Goal: Task Accomplishment & Management: Use online tool/utility

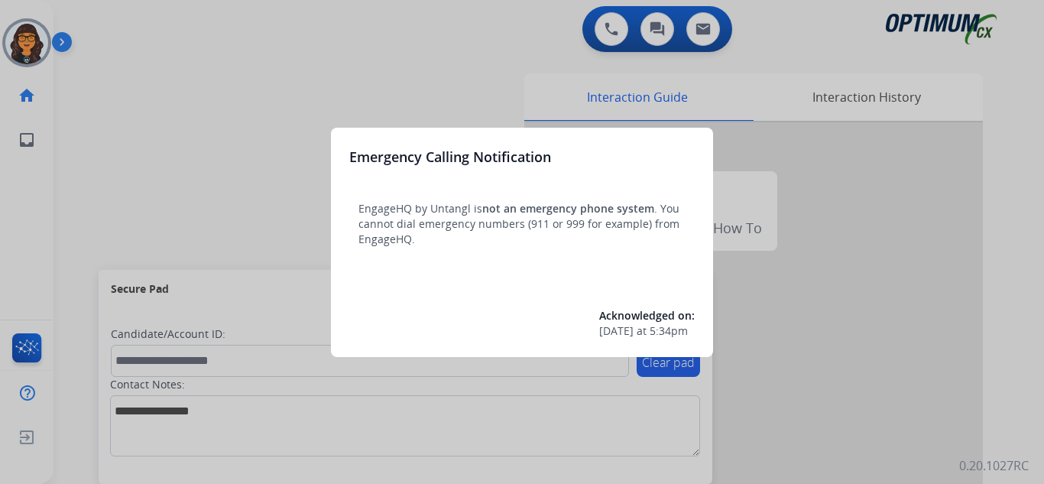
click at [100, 14] on div at bounding box center [522, 242] width 1044 height 484
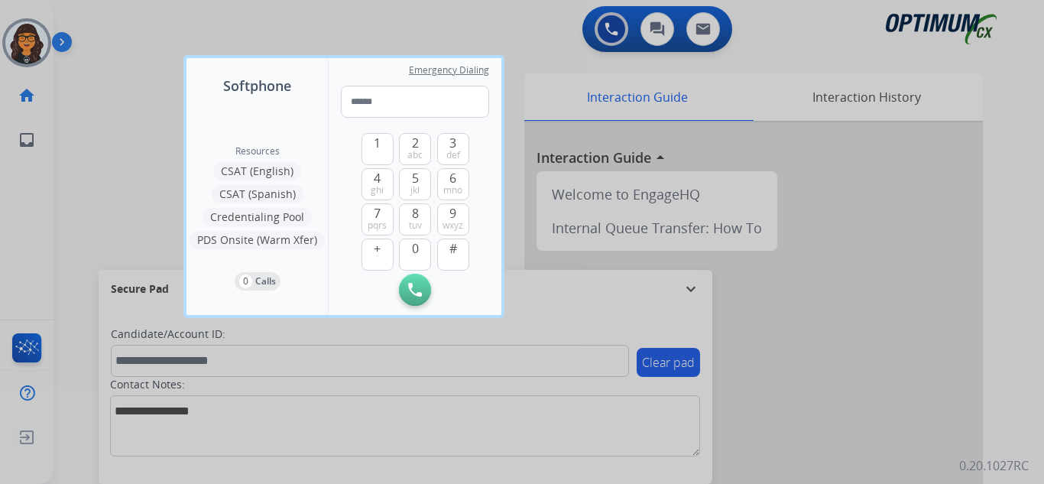
click at [100, 14] on div at bounding box center [522, 242] width 1044 height 484
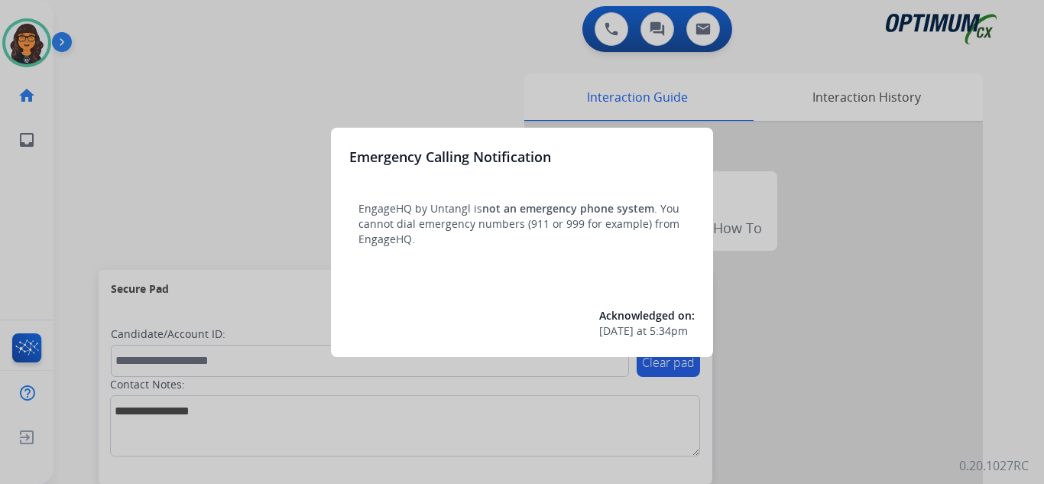
click at [83, 14] on div at bounding box center [522, 242] width 1044 height 484
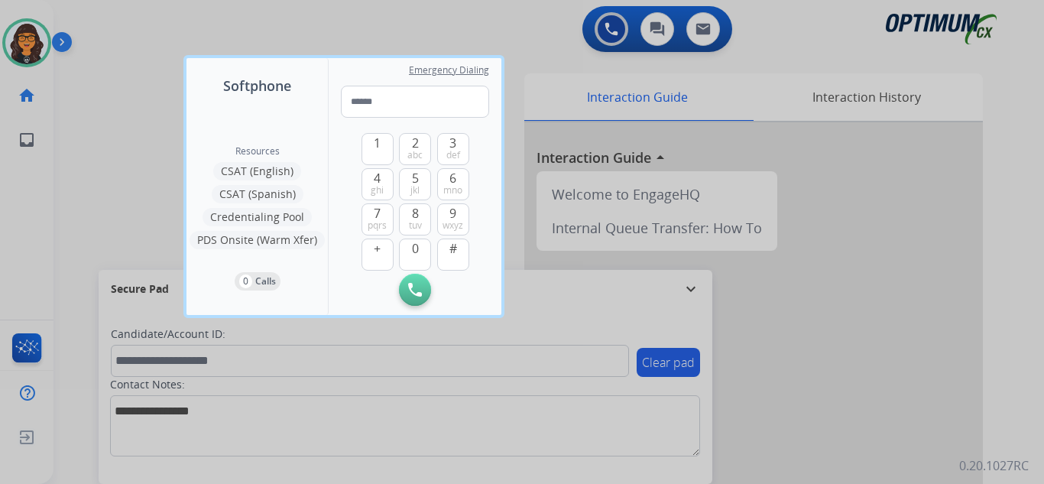
click at [93, 18] on div at bounding box center [522, 242] width 1044 height 484
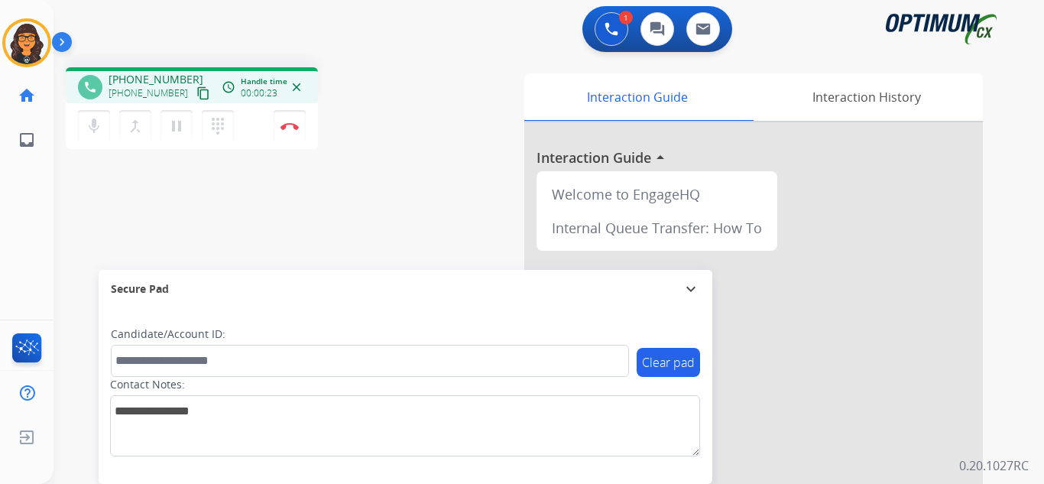
click at [196, 95] on mat-icon "content_copy" at bounding box center [203, 93] width 14 height 14
click at [284, 122] on img at bounding box center [290, 126] width 18 height 8
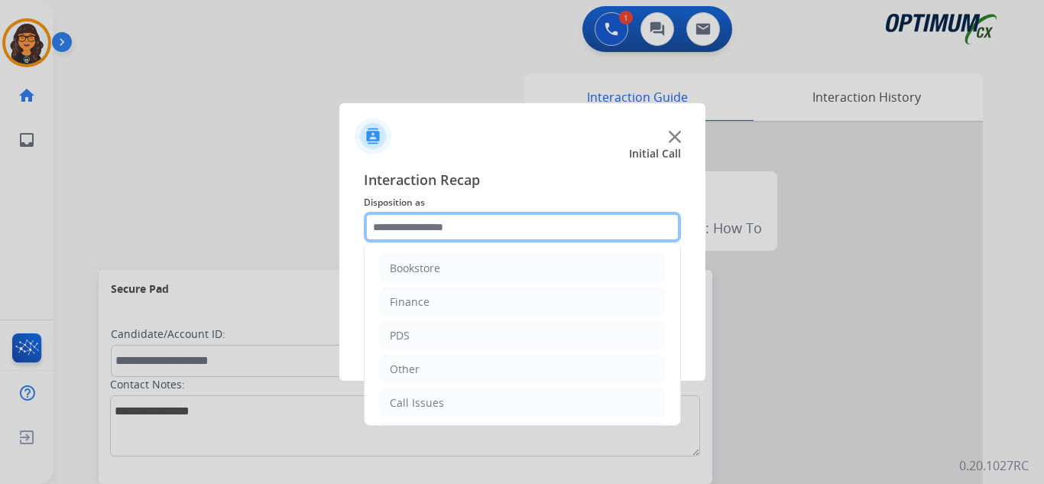
click at [411, 239] on input "text" at bounding box center [522, 227] width 317 height 31
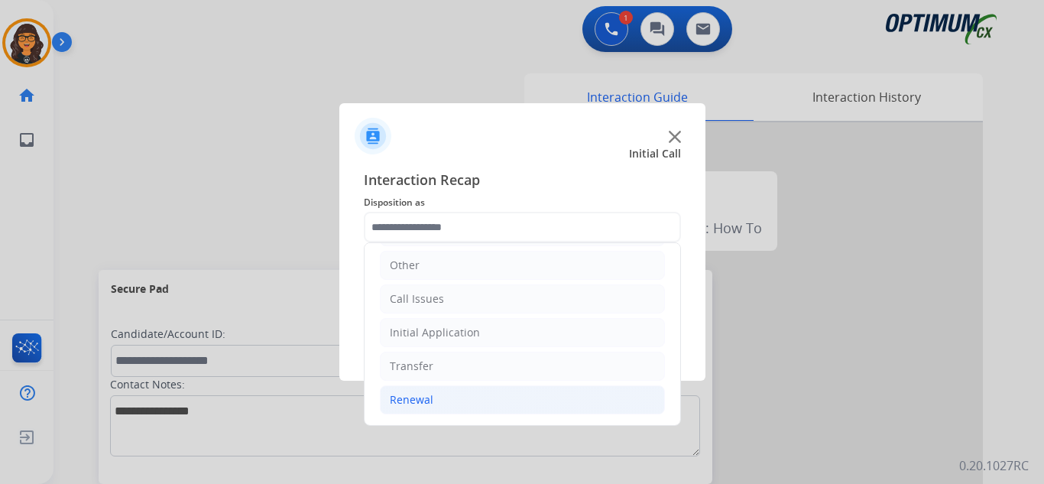
click at [421, 388] on li "Renewal" at bounding box center [522, 399] width 285 height 29
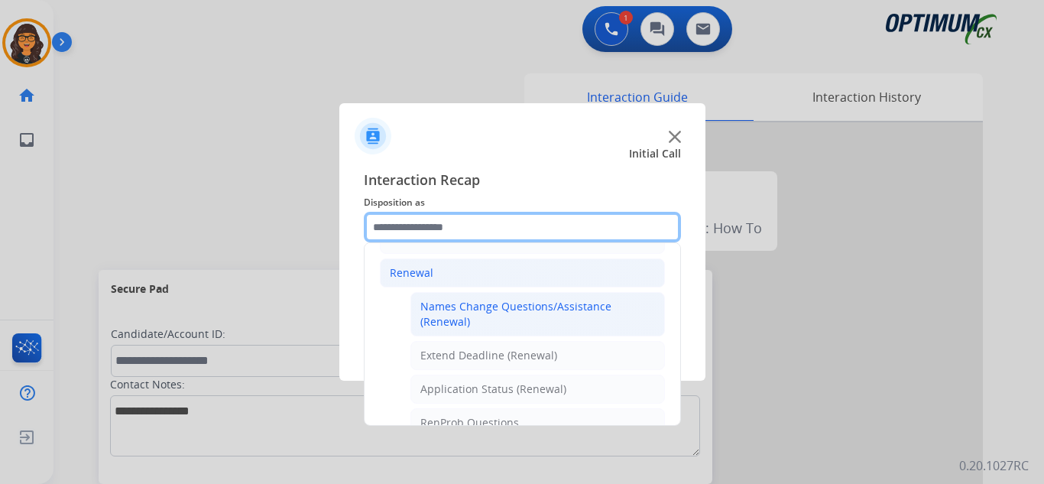
scroll to position [257, 0]
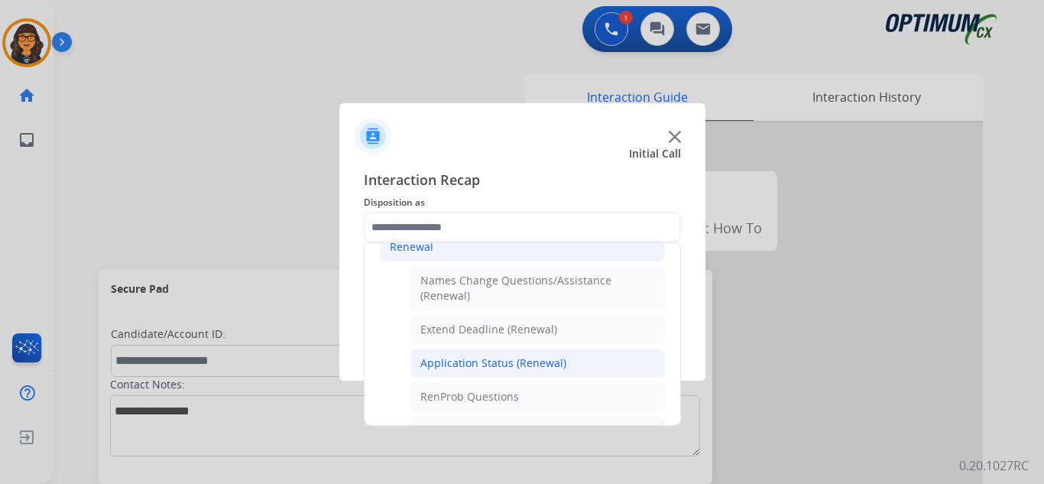
click at [471, 365] on div "Application Status (Renewal)" at bounding box center [494, 363] width 146 height 15
type input "**********"
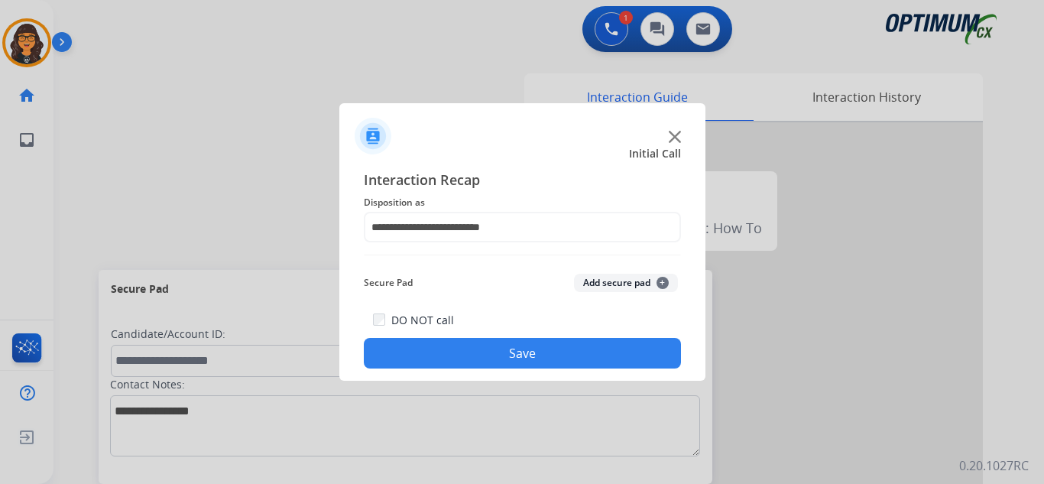
drag, startPoint x: 472, startPoint y: 354, endPoint x: 434, endPoint y: 241, distance: 119.4
click at [472, 355] on button "Save" at bounding box center [522, 353] width 317 height 31
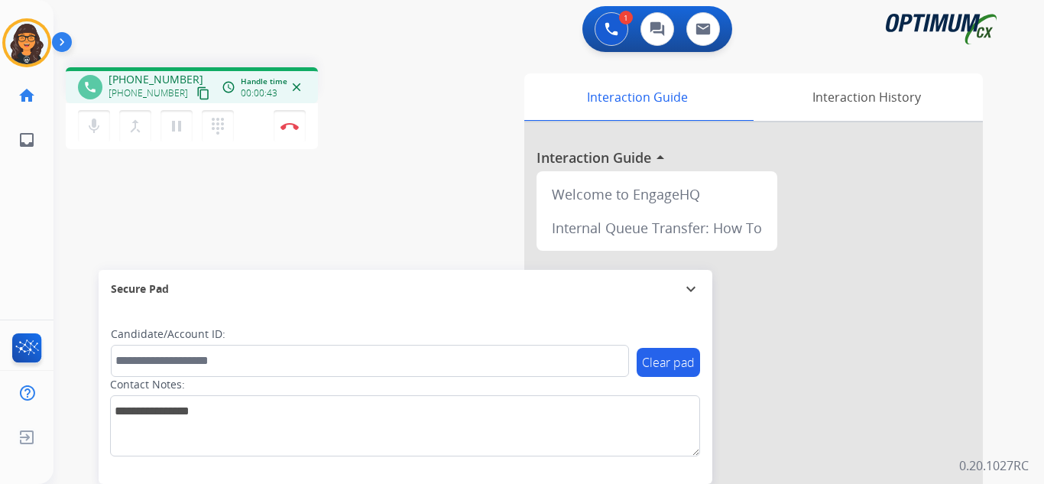
click at [196, 93] on mat-icon "content_copy" at bounding box center [203, 93] width 14 height 14
click at [291, 125] on img at bounding box center [290, 126] width 18 height 8
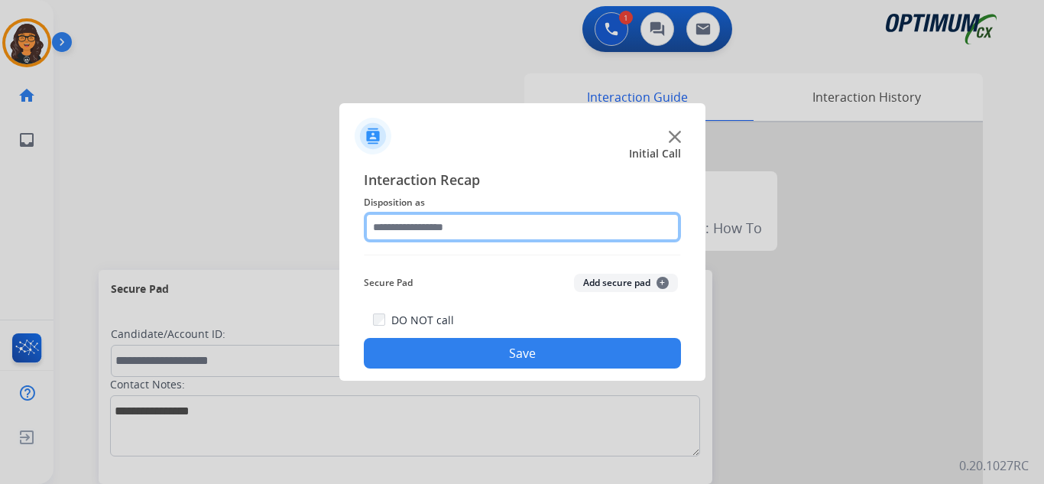
click at [419, 230] on input "text" at bounding box center [522, 227] width 317 height 31
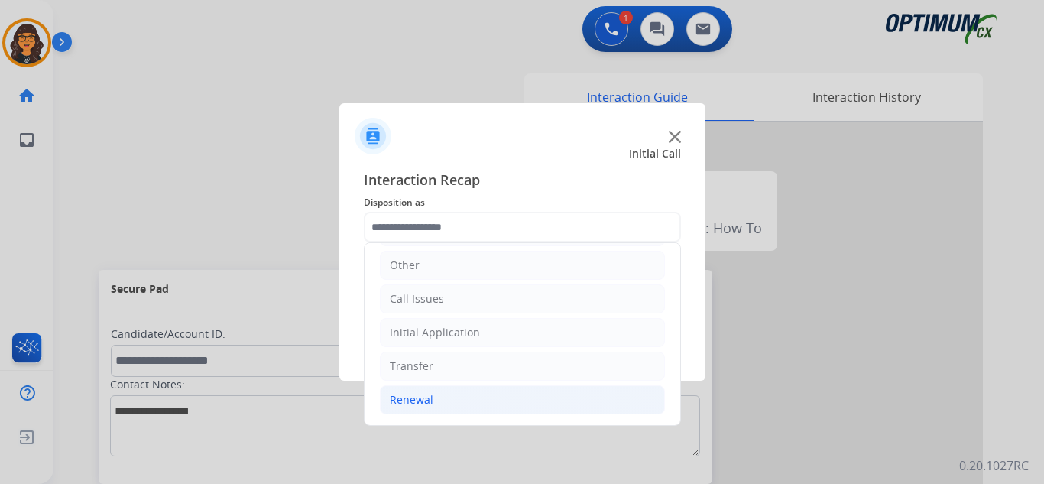
click at [404, 404] on div "Renewal" at bounding box center [412, 399] width 44 height 15
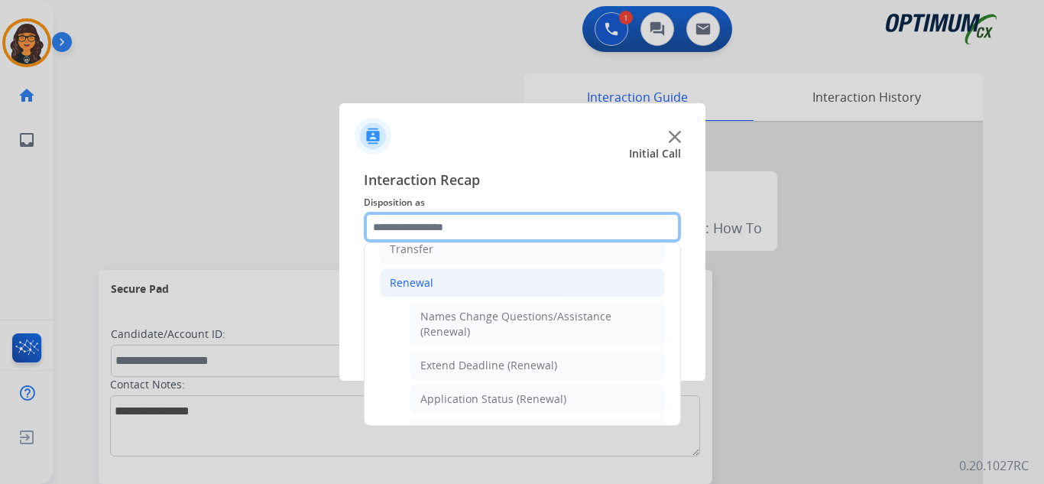
scroll to position [333, 0]
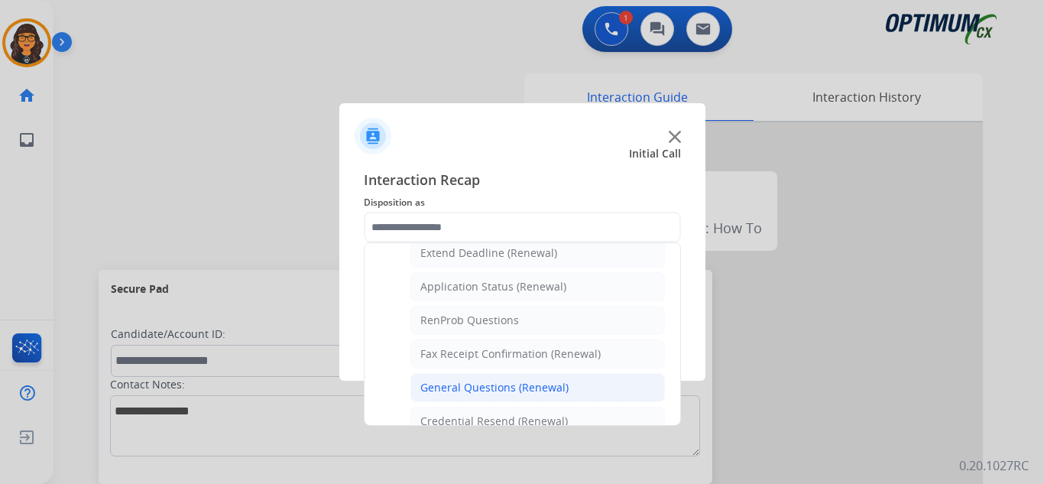
click at [504, 375] on li "General Questions (Renewal)" at bounding box center [538, 387] width 255 height 29
type input "**********"
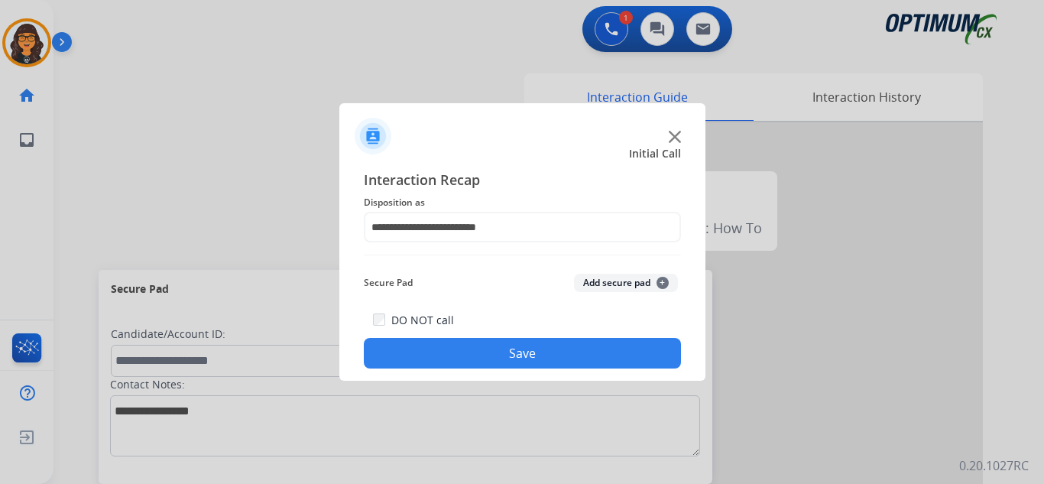
click at [495, 359] on button "Save" at bounding box center [522, 353] width 317 height 31
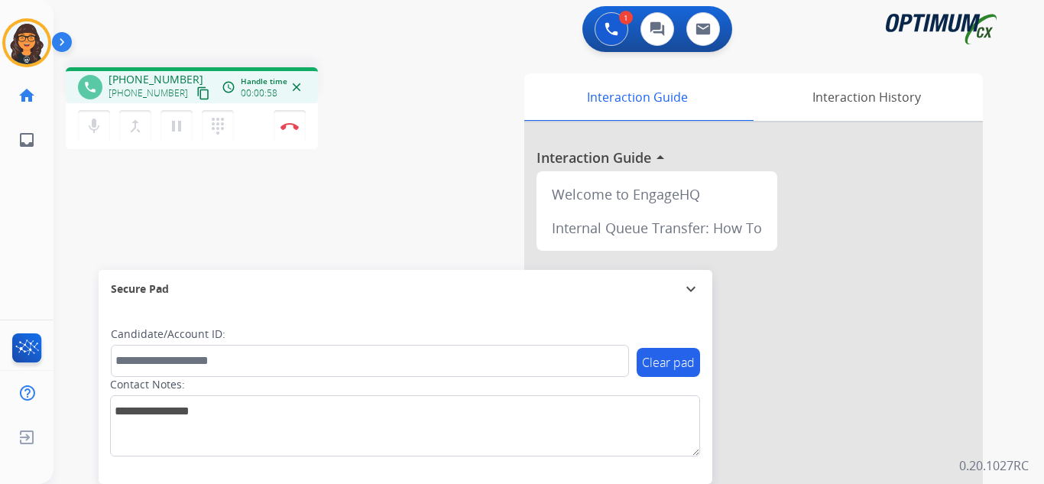
click at [196, 90] on mat-icon "content_copy" at bounding box center [203, 93] width 14 height 14
